Goal: Information Seeking & Learning: Learn about a topic

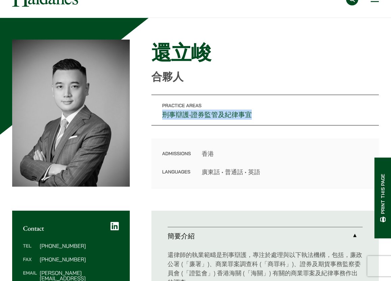
scroll to position [34, 0]
click at [182, 54] on h1 "還立峻" at bounding box center [266, 53] width 228 height 24
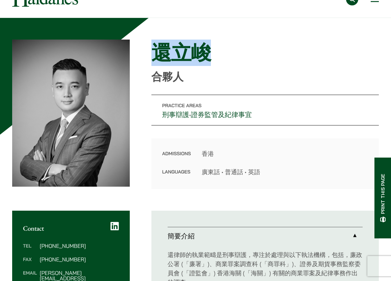
drag, startPoint x: 154, startPoint y: 51, endPoint x: 210, endPoint y: 50, distance: 56.2
click at [210, 50] on h1 "還立峻" at bounding box center [266, 53] width 228 height 24
click at [241, 65] on div "Home » Lawyers » 還立峻 還立峻 合夥人" at bounding box center [266, 62] width 228 height 43
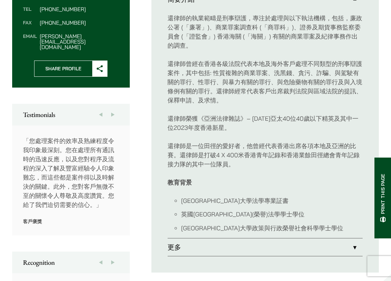
scroll to position [406, 0]
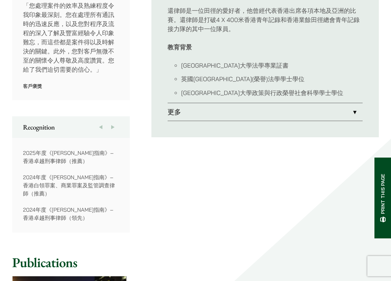
click at [198, 110] on link "更多" at bounding box center [265, 112] width 195 height 18
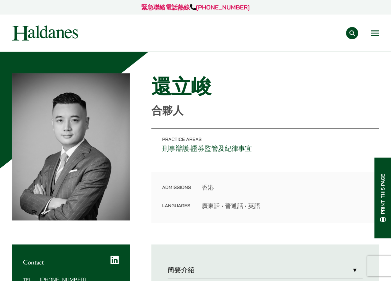
drag, startPoint x: 193, startPoint y: 148, endPoint x: 215, endPoint y: 149, distance: 22.0
click at [215, 149] on p "Practice Areas 刑事辯護 • 證券監管及紀律事宜" at bounding box center [266, 144] width 228 height 31
copy p "證券監"
click at [271, 147] on p "Practice Areas 刑事辯護 • 證券監管及紀律事宜" at bounding box center [266, 144] width 228 height 31
drag, startPoint x: 194, startPoint y: 147, endPoint x: 224, endPoint y: 147, distance: 30.5
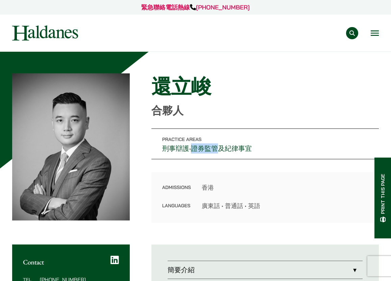
click at [224, 147] on p "Practice Areas 刑事辯護 • 證券監管及紀律事宜" at bounding box center [266, 144] width 228 height 31
copy link "證券監管"
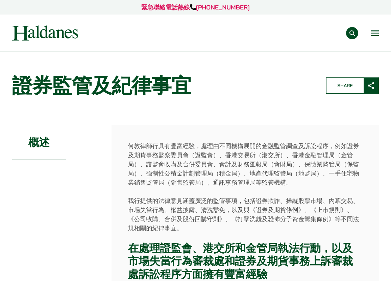
click at [237, 98] on header "Home » Practice Areas » 證券監管及紀律事宜 證券監管及紀律事宜 Share" at bounding box center [195, 86] width 379 height 36
drag, startPoint x: 129, startPoint y: 145, endPoint x: 141, endPoint y: 145, distance: 12.5
click at [141, 145] on p "何敦律師行具有豐富經驗，處理由不同機構展開的金融監管調查及訴訟程序，例如證券及期貨事務監察委員會（證監會）、香港交易所（港交所）、香港金融管理局（金管局）、證…" at bounding box center [245, 164] width 235 height 46
copy p "[PERSON_NAME]"
drag, startPoint x: 153, startPoint y: 145, endPoint x: 126, endPoint y: 145, distance: 27.1
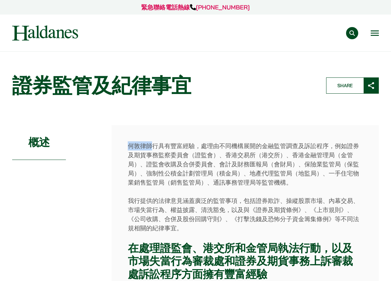
copy p "[PERSON_NAME]律師"
